Goal: Task Accomplishment & Management: Manage account settings

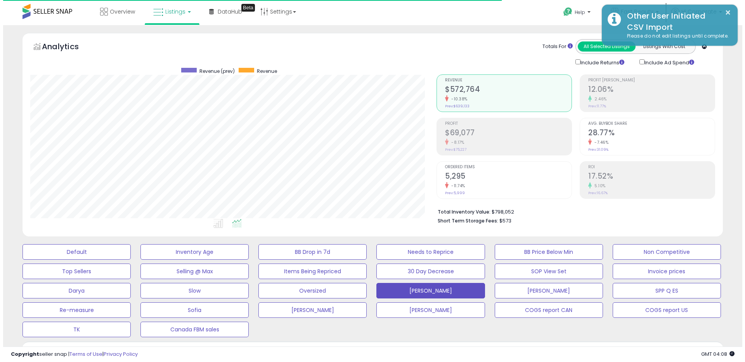
scroll to position [159, 406]
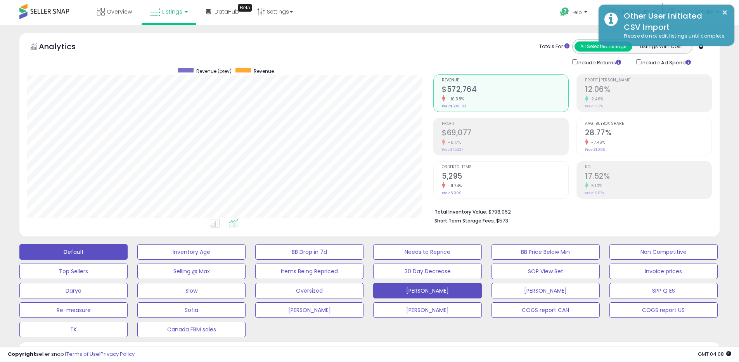
click at [73, 255] on button "Default" at bounding box center [73, 252] width 108 height 16
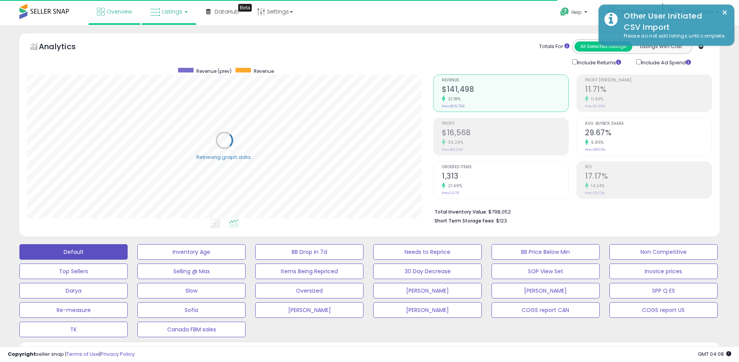
scroll to position [387647, 387400]
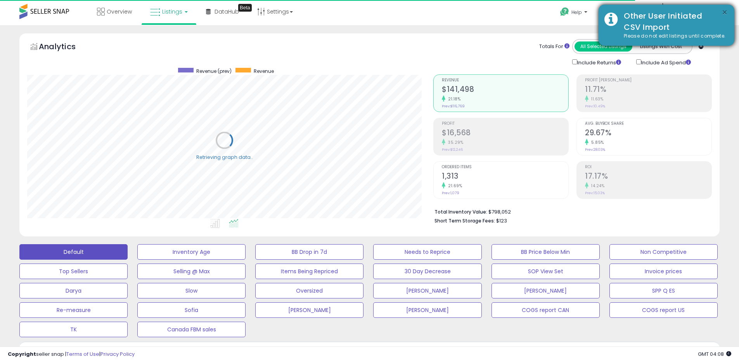
click at [721, 10] on button "×" at bounding box center [724, 13] width 6 height 10
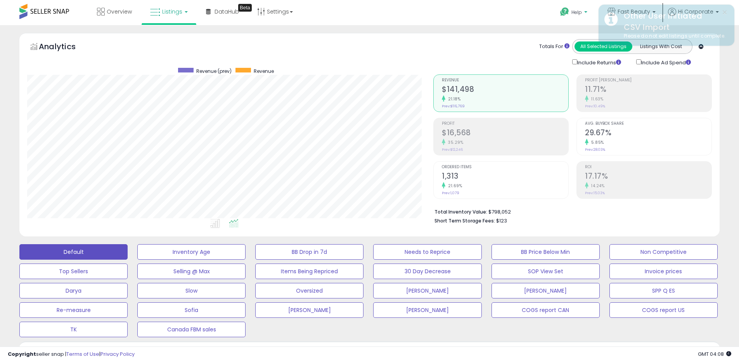
scroll to position [159, 406]
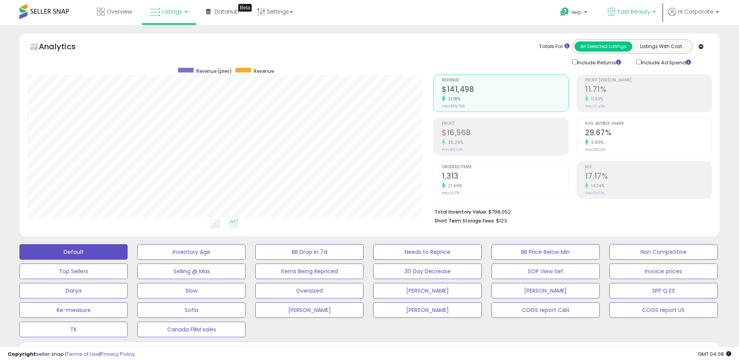
click at [610, 12] on icon at bounding box center [611, 12] width 8 height 8
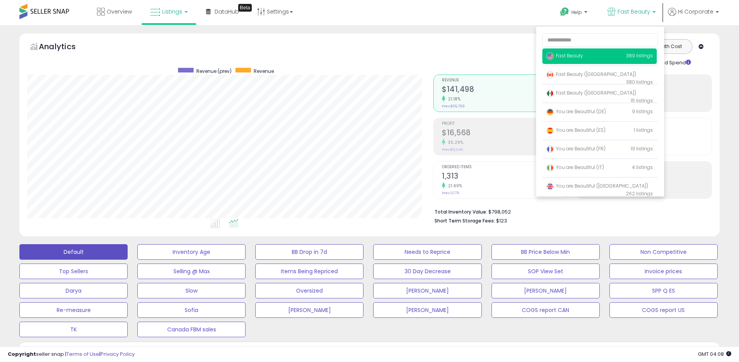
click at [505, 17] on div "Help Contact Support Search Knowledge Hub Request a Feature Profile" at bounding box center [605, 16] width 244 height 33
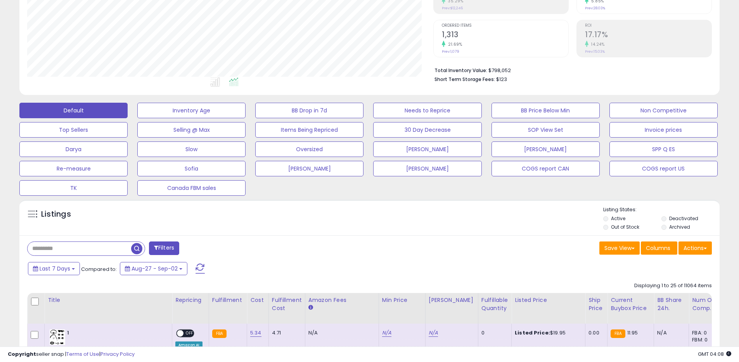
scroll to position [315, 0]
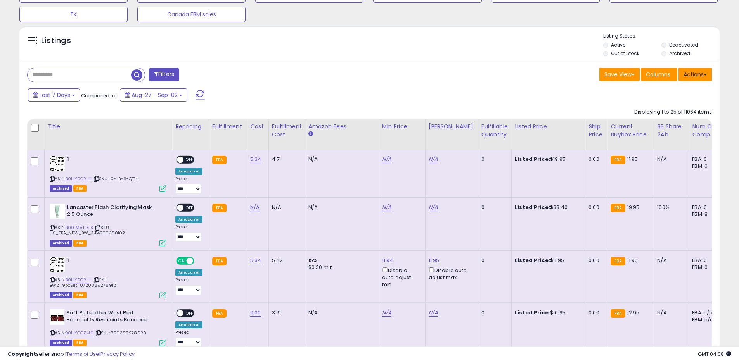
click at [697, 71] on button "Actions" at bounding box center [694, 74] width 33 height 13
click at [650, 126] on link "Export All Columns" at bounding box center [663, 124] width 85 height 12
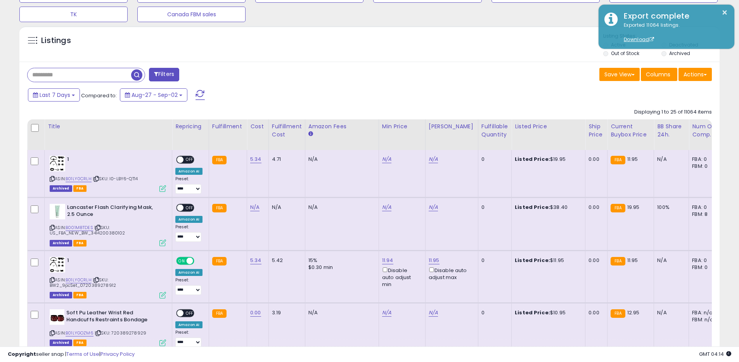
scroll to position [0, 0]
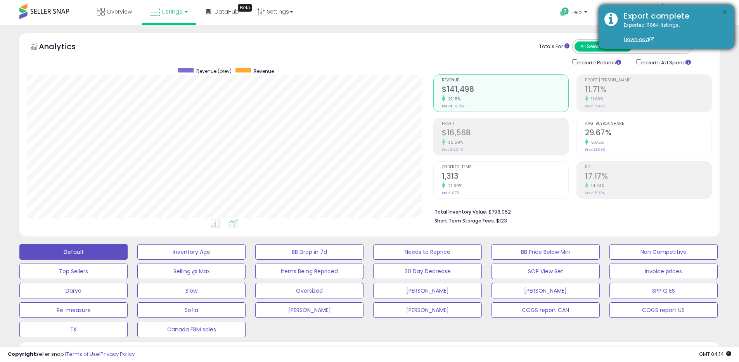
click at [723, 12] on button "×" at bounding box center [724, 13] width 6 height 10
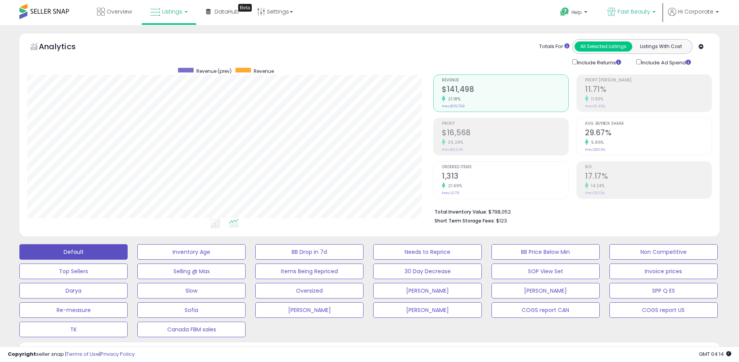
click at [615, 11] on icon at bounding box center [611, 12] width 8 height 8
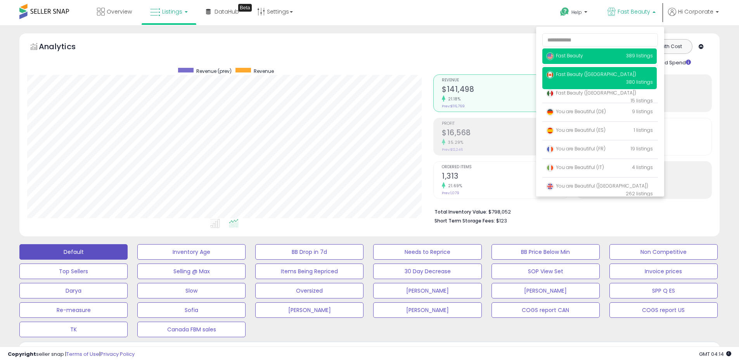
click at [585, 76] on span "Fast Beauty ([GEOGRAPHIC_DATA])" at bounding box center [591, 74] width 90 height 7
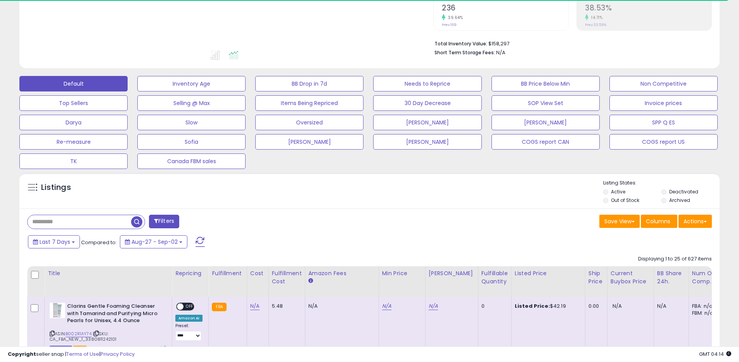
scroll to position [205, 0]
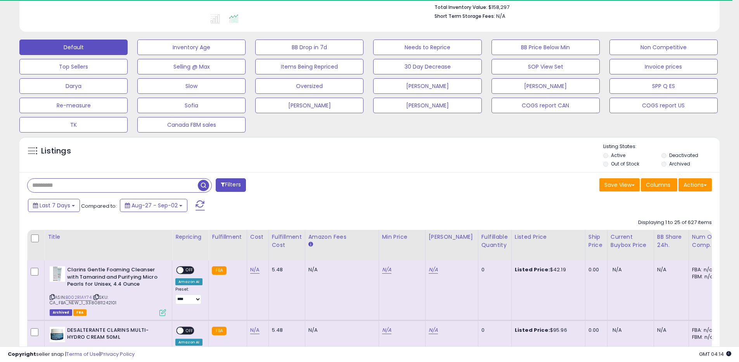
click at [89, 185] on input "text" at bounding box center [113, 186] width 170 height 14
paste input "**********"
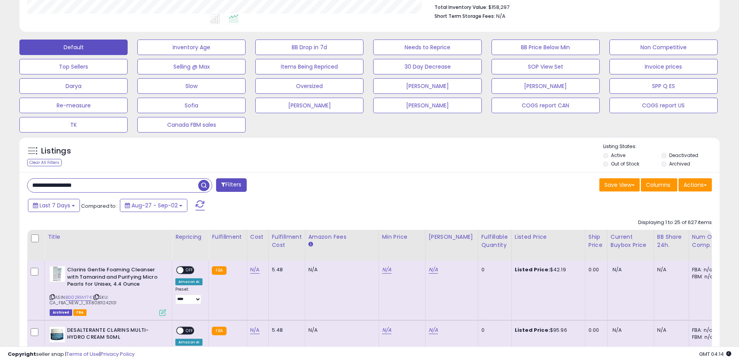
type input "**********"
click at [203, 187] on span "button" at bounding box center [203, 185] width 11 height 11
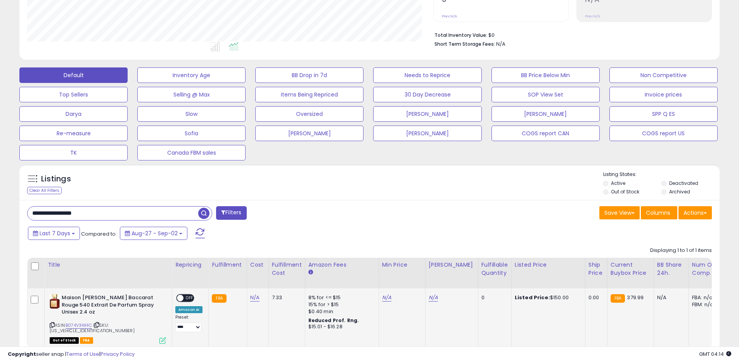
click at [162, 337] on icon at bounding box center [162, 340] width 7 height 7
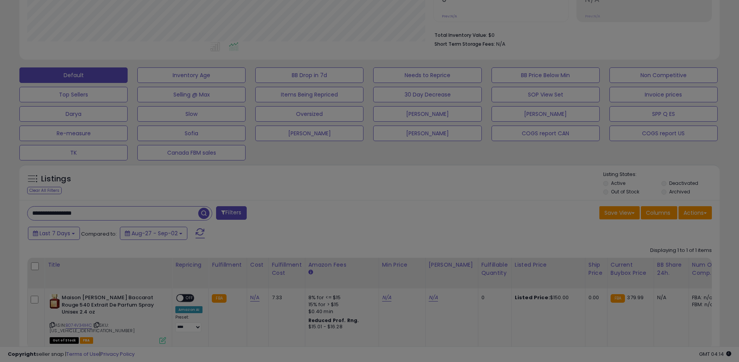
scroll to position [159, 410]
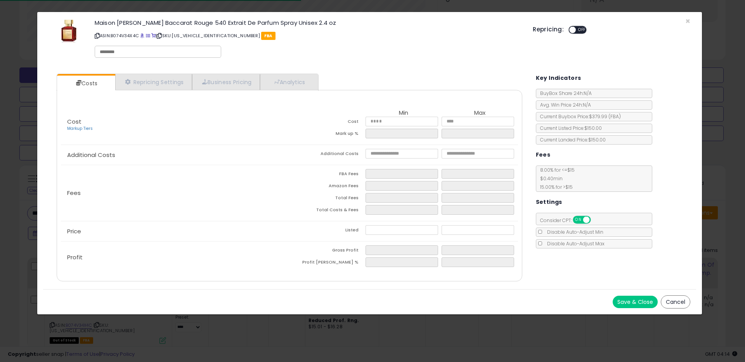
click at [156, 51] on input "text" at bounding box center [158, 51] width 116 height 7
type input "******"
click at [124, 48] on link "×" at bounding box center [125, 50] width 5 height 7
click at [123, 52] on input "text" at bounding box center [158, 51] width 116 height 7
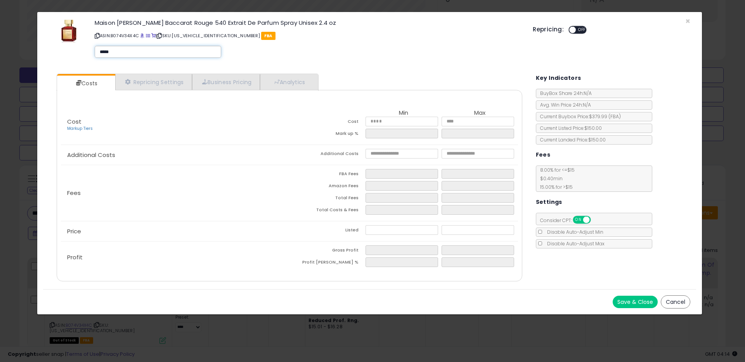
type input "******"
click at [633, 302] on button "Save & Close" at bounding box center [634, 302] width 45 height 12
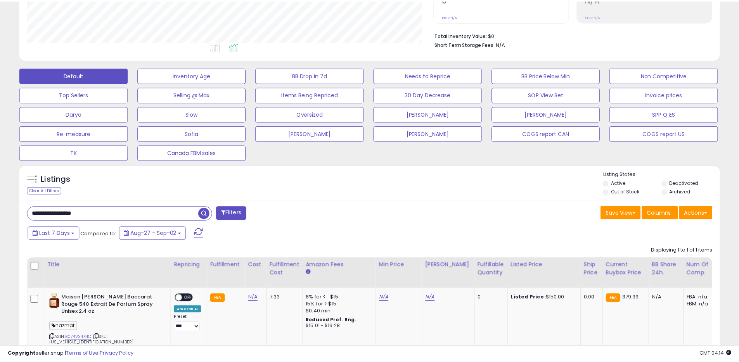
scroll to position [387647, 387400]
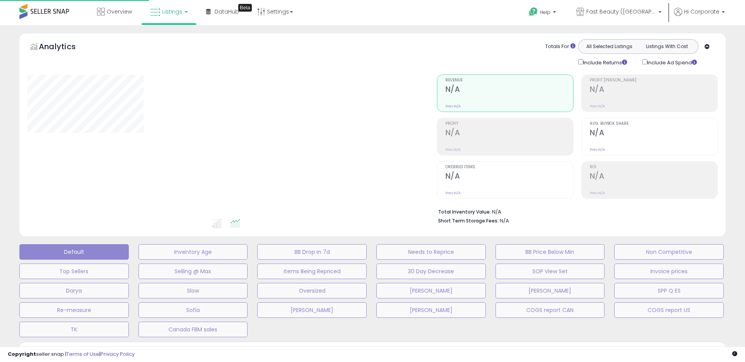
type input "**********"
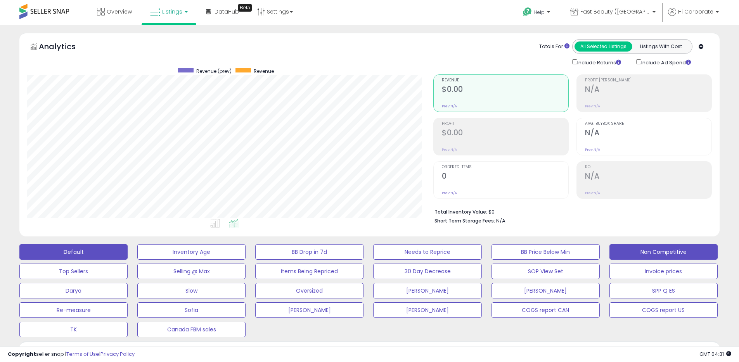
scroll to position [172, 0]
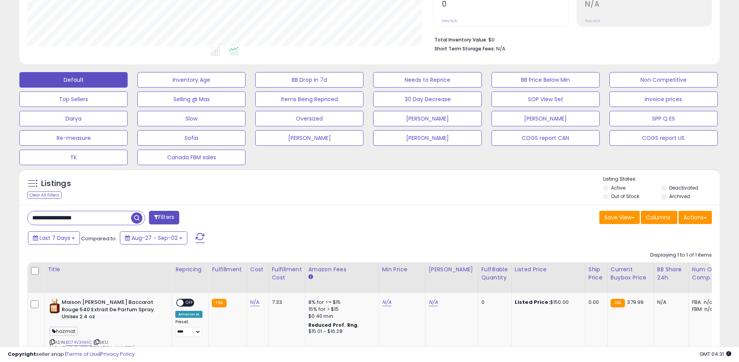
click at [667, 200] on li "Archived" at bounding box center [689, 197] width 57 height 9
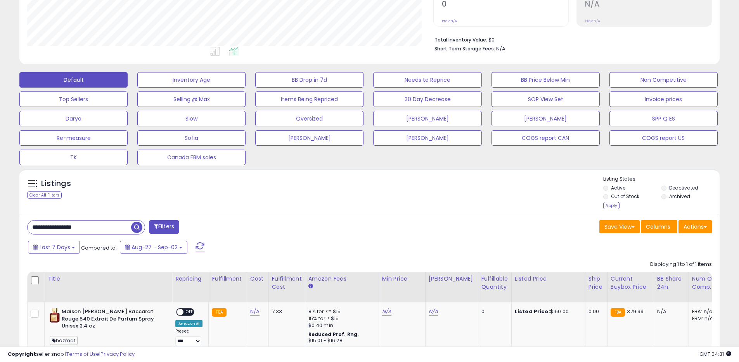
click at [622, 191] on label "Active" at bounding box center [618, 188] width 14 height 7
click at [622, 195] on label "Out of Stock" at bounding box center [625, 196] width 28 height 7
click at [612, 201] on li "Out of Stock" at bounding box center [631, 197] width 57 height 9
click at [611, 204] on div "Apply" at bounding box center [611, 205] width 16 height 7
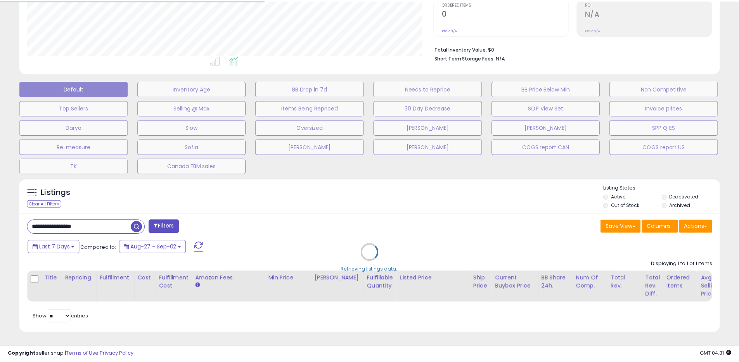
scroll to position [387647, 387400]
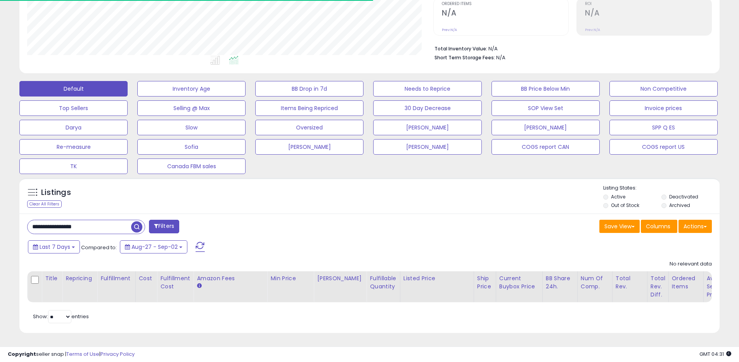
click at [112, 223] on input "**********" at bounding box center [80, 227] width 104 height 14
click at [112, 223] on input "**********" at bounding box center [113, 227] width 171 height 14
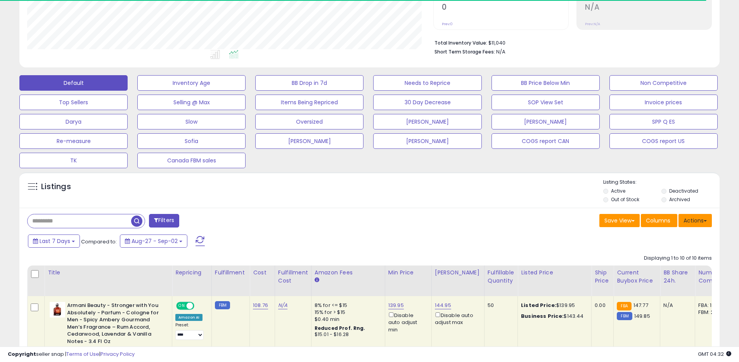
click at [692, 224] on button "Actions" at bounding box center [694, 220] width 33 height 13
click at [660, 271] on link "Export All Columns" at bounding box center [663, 270] width 85 height 12
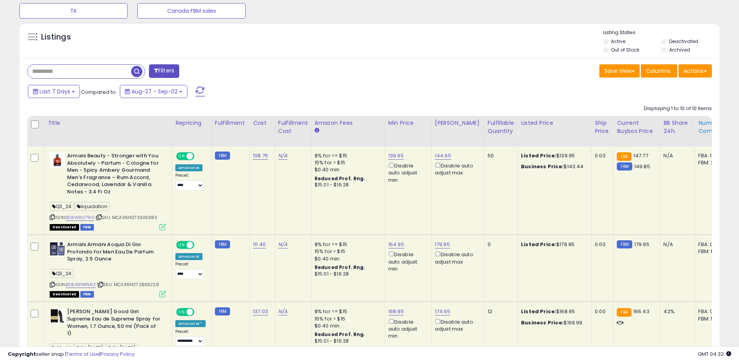
scroll to position [318, 0]
click at [697, 65] on button "Actions" at bounding box center [694, 71] width 33 height 13
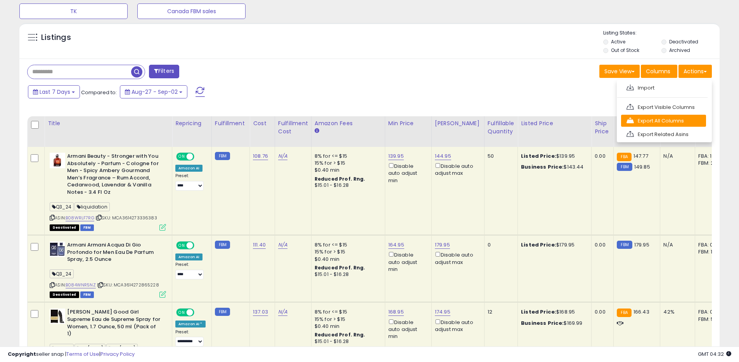
click at [664, 116] on link "Export All Columns" at bounding box center [663, 121] width 85 height 12
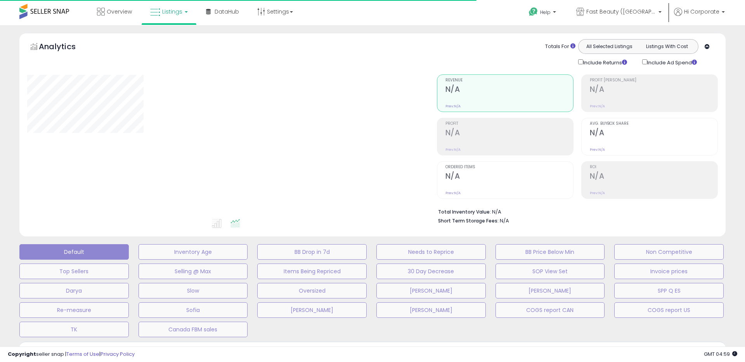
click at [400, 88] on div at bounding box center [226, 145] width 398 height 143
click at [621, 14] on span "Fast Beauty ([GEOGRAPHIC_DATA])" at bounding box center [621, 12] width 70 height 8
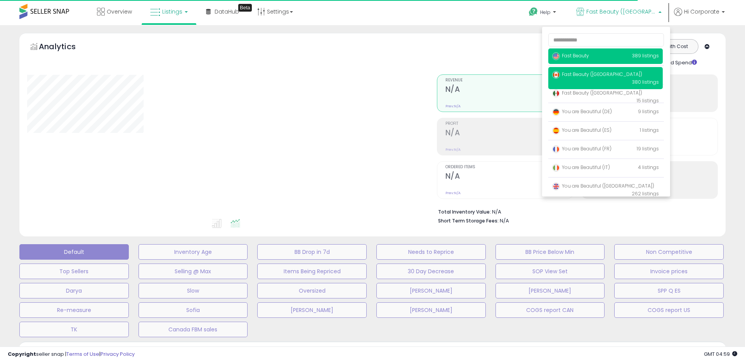
click at [568, 58] on span "Fast Beauty" at bounding box center [570, 55] width 37 height 7
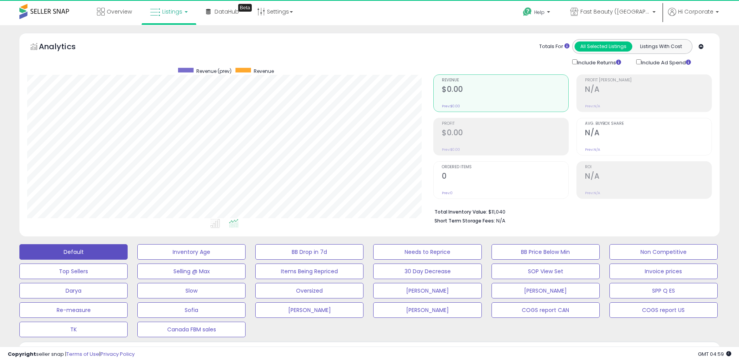
scroll to position [159, 406]
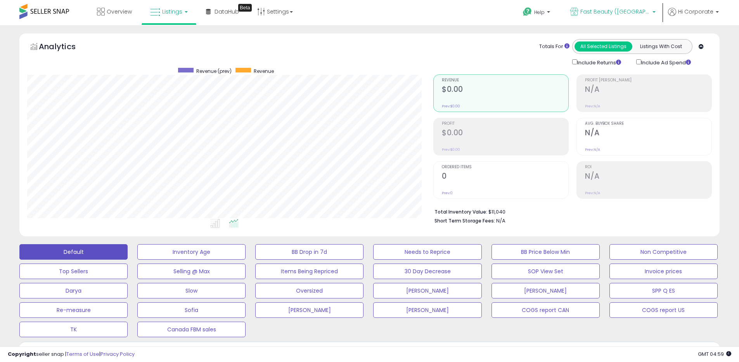
click at [619, 5] on link "Fast Beauty ([GEOGRAPHIC_DATA])" at bounding box center [612, 12] width 97 height 25
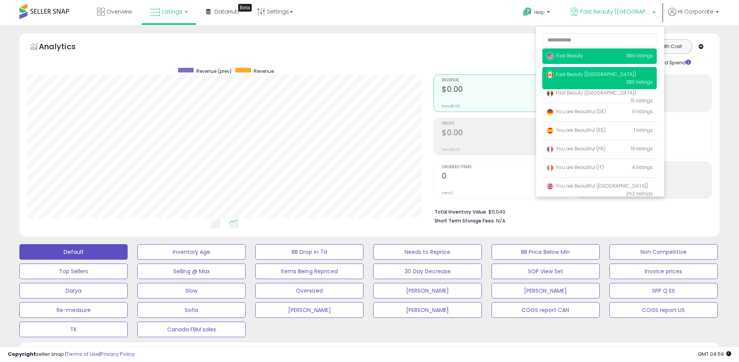
click at [561, 57] on span "Fast Beauty" at bounding box center [564, 55] width 37 height 7
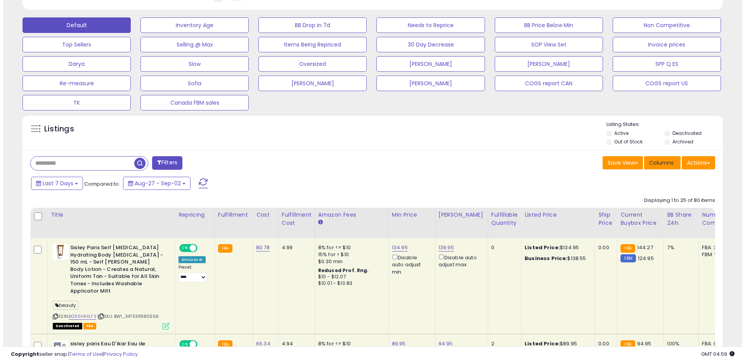
scroll to position [159, 406]
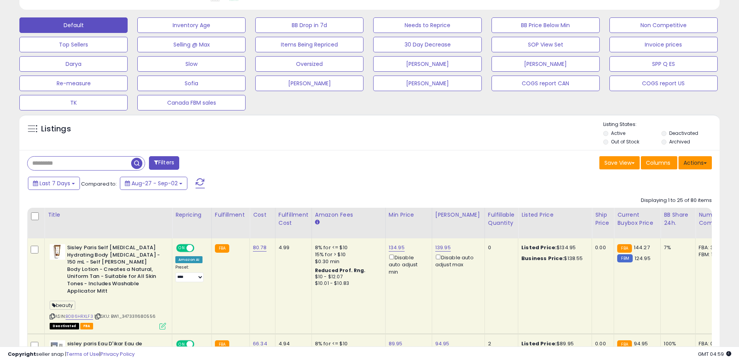
click at [684, 160] on button "Actions" at bounding box center [694, 162] width 33 height 13
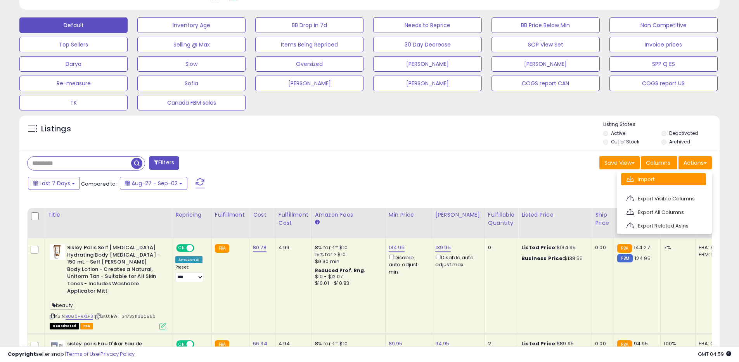
click at [655, 180] on link "Import" at bounding box center [663, 179] width 85 height 12
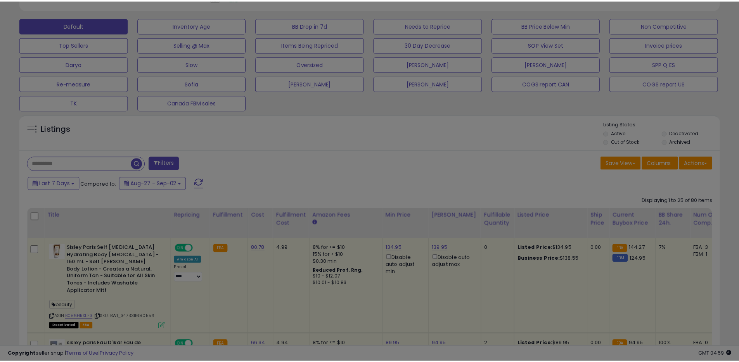
scroll to position [159, 410]
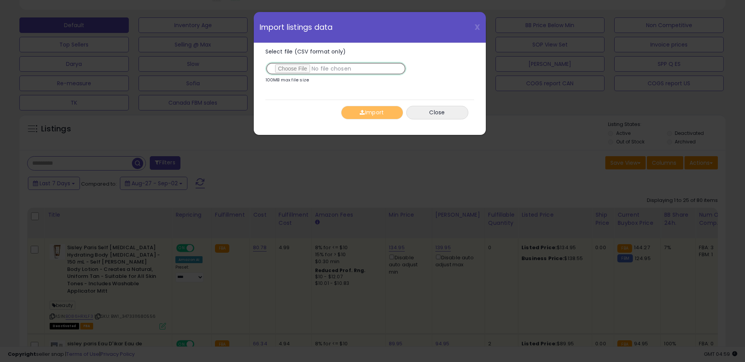
click at [290, 73] on input "Select file (CSV format only)" at bounding box center [335, 68] width 141 height 13
type input "**********"
click at [370, 112] on button "Import" at bounding box center [372, 113] width 62 height 14
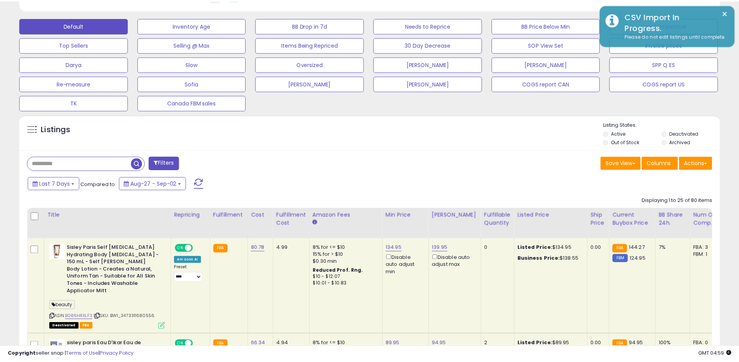
scroll to position [387647, 387400]
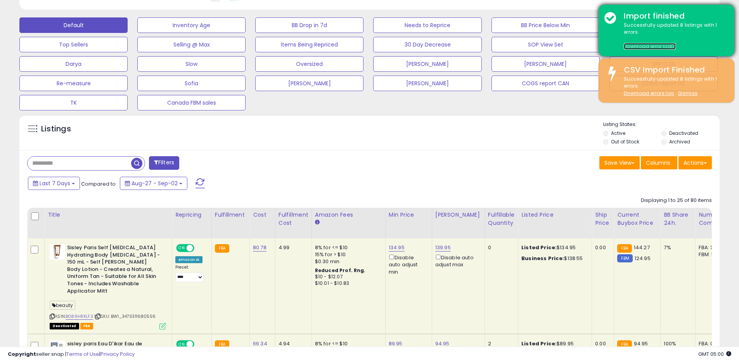
click at [634, 46] on link "Download error log" at bounding box center [650, 46] width 52 height 7
